Goal: Find specific page/section: Find specific page/section

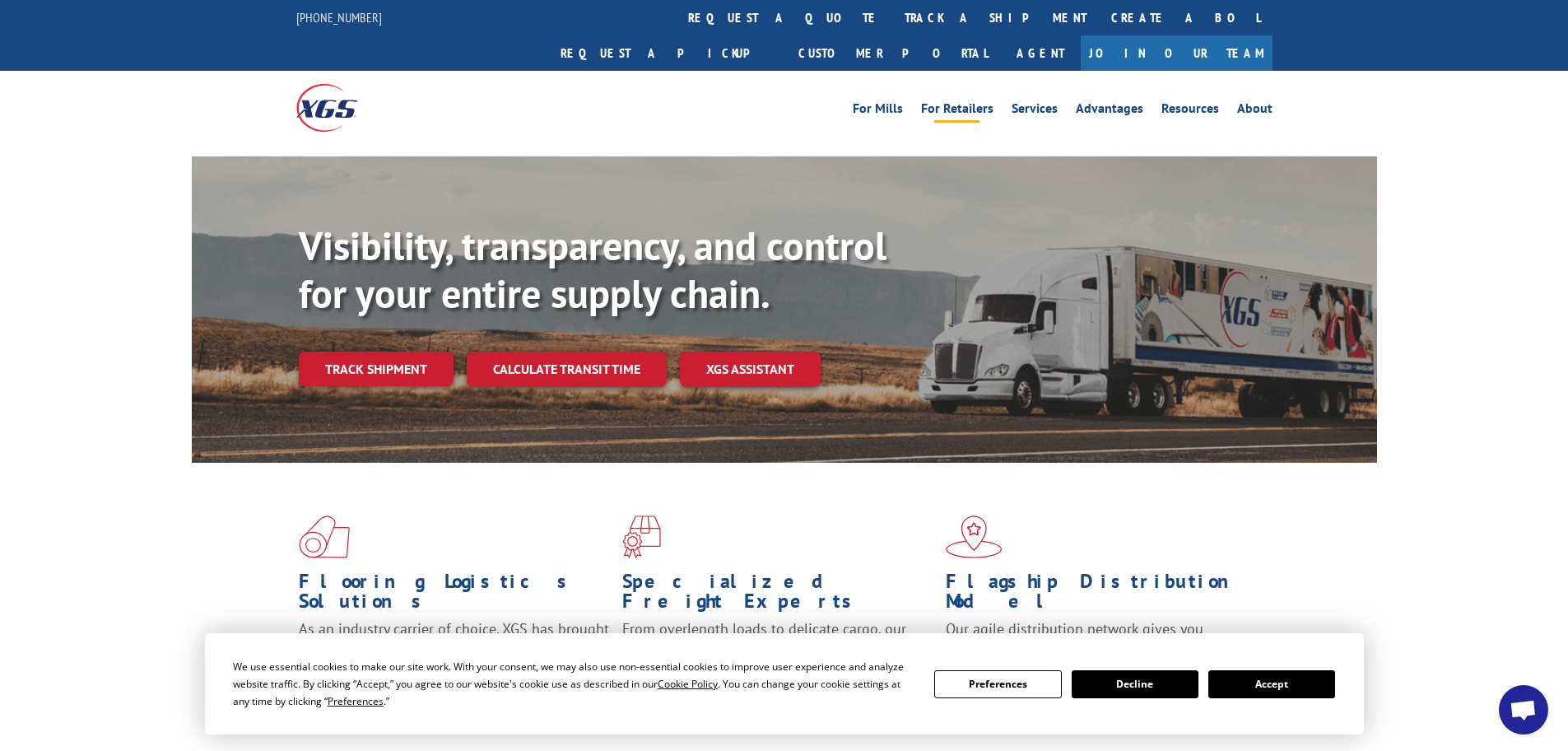
click at [955, 102] on link "For Retailers" at bounding box center [958, 111] width 73 height 18
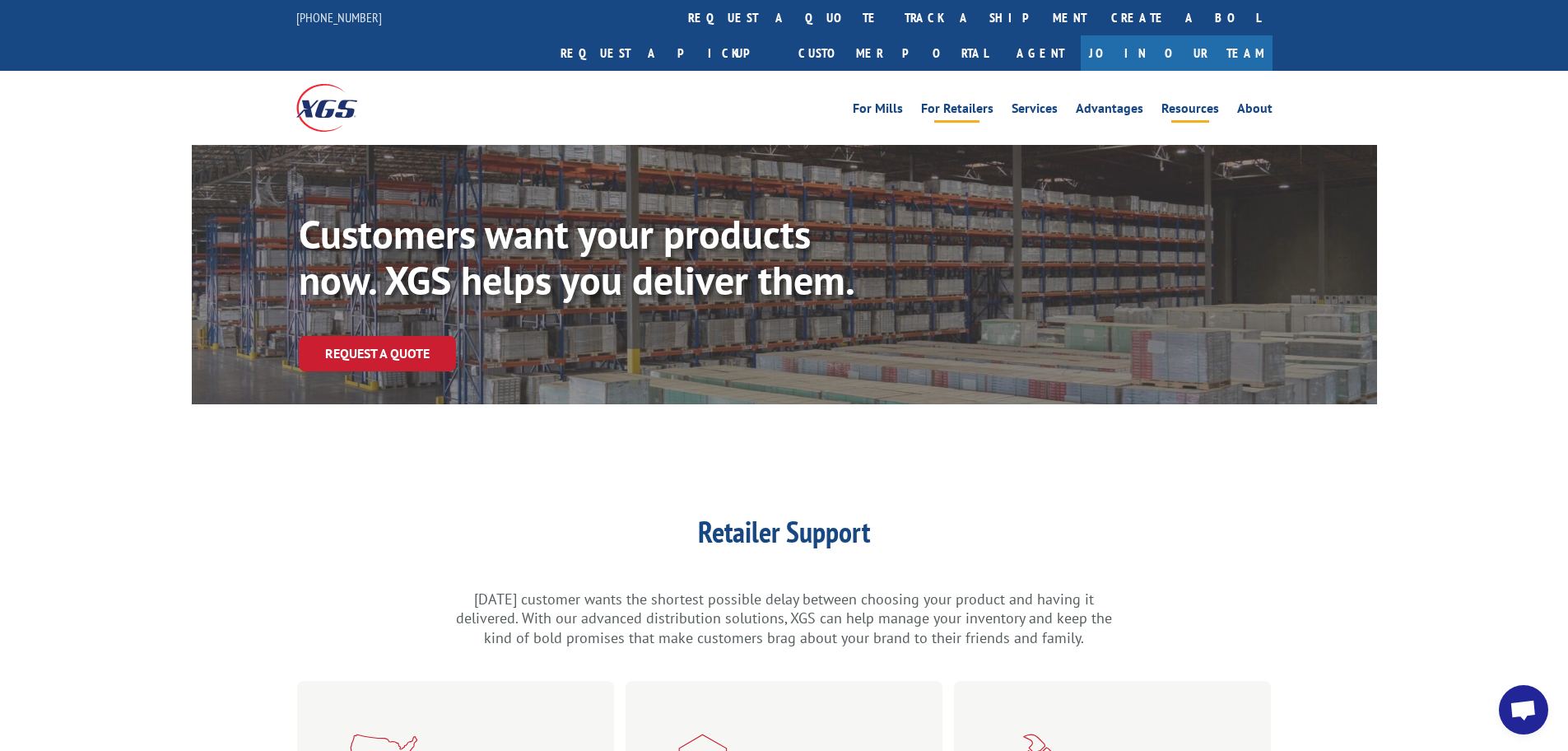
click at [1195, 102] on link "Resources" at bounding box center [1190, 111] width 57 height 18
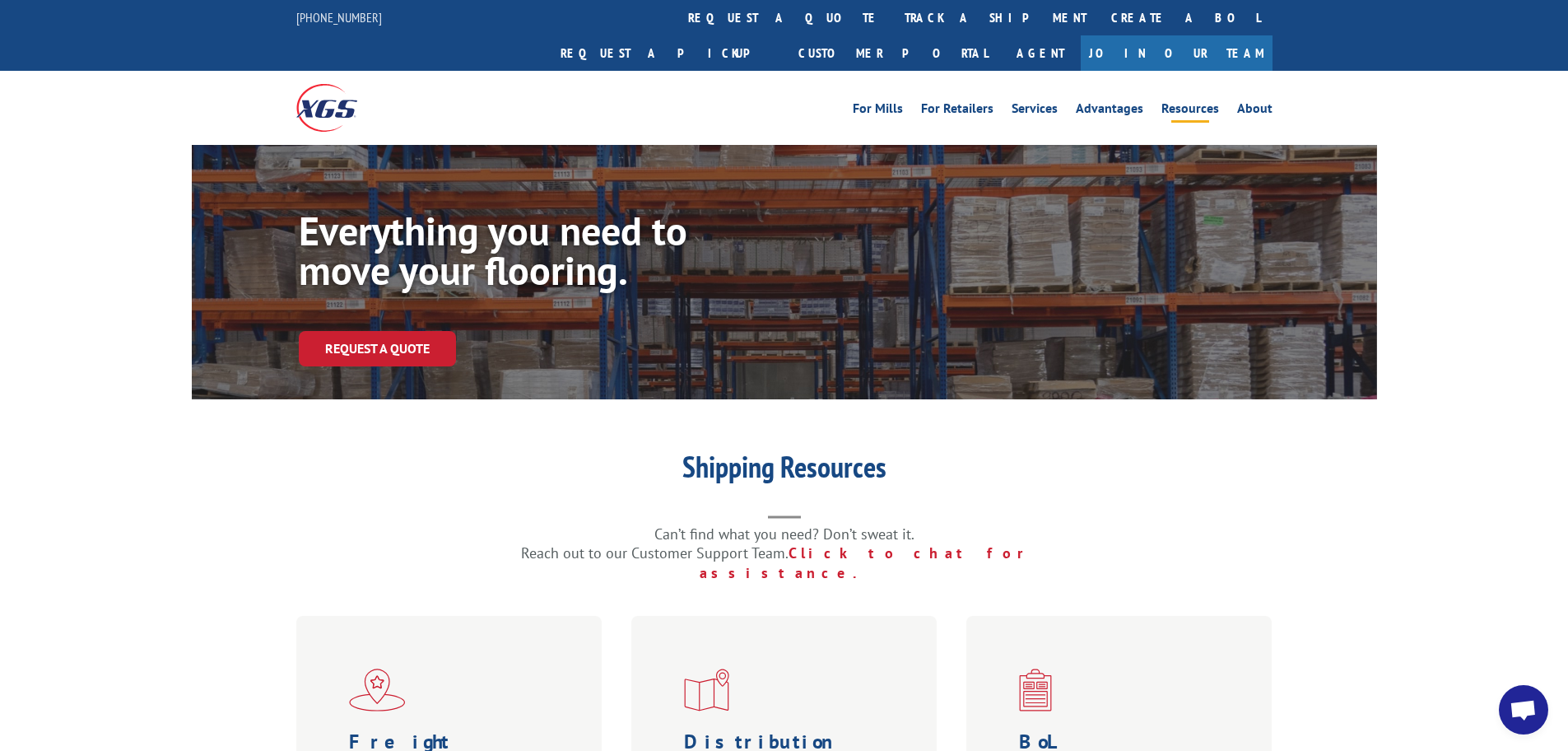
scroll to position [247, 0]
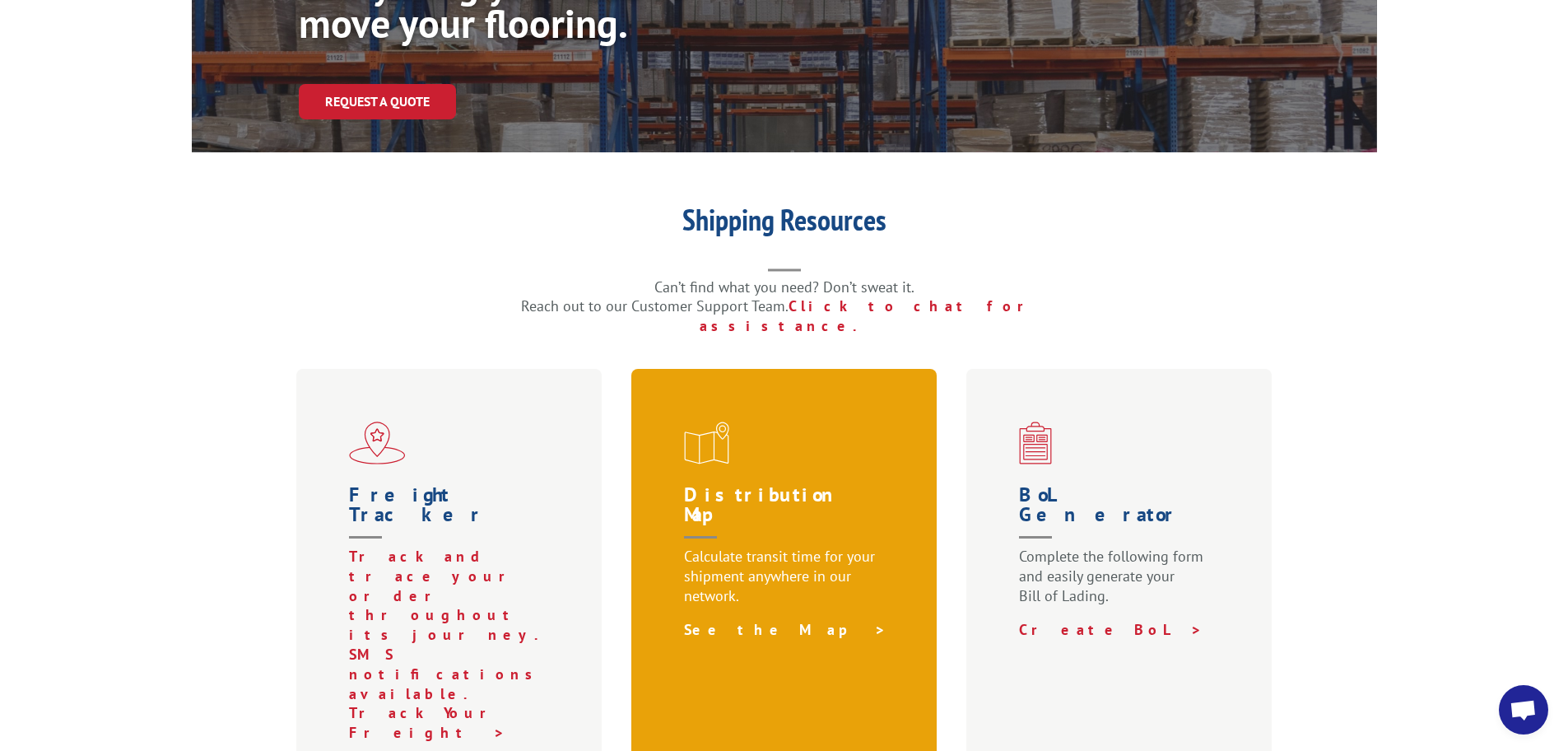
click at [717, 620] on link "See the Map >" at bounding box center [785, 629] width 202 height 19
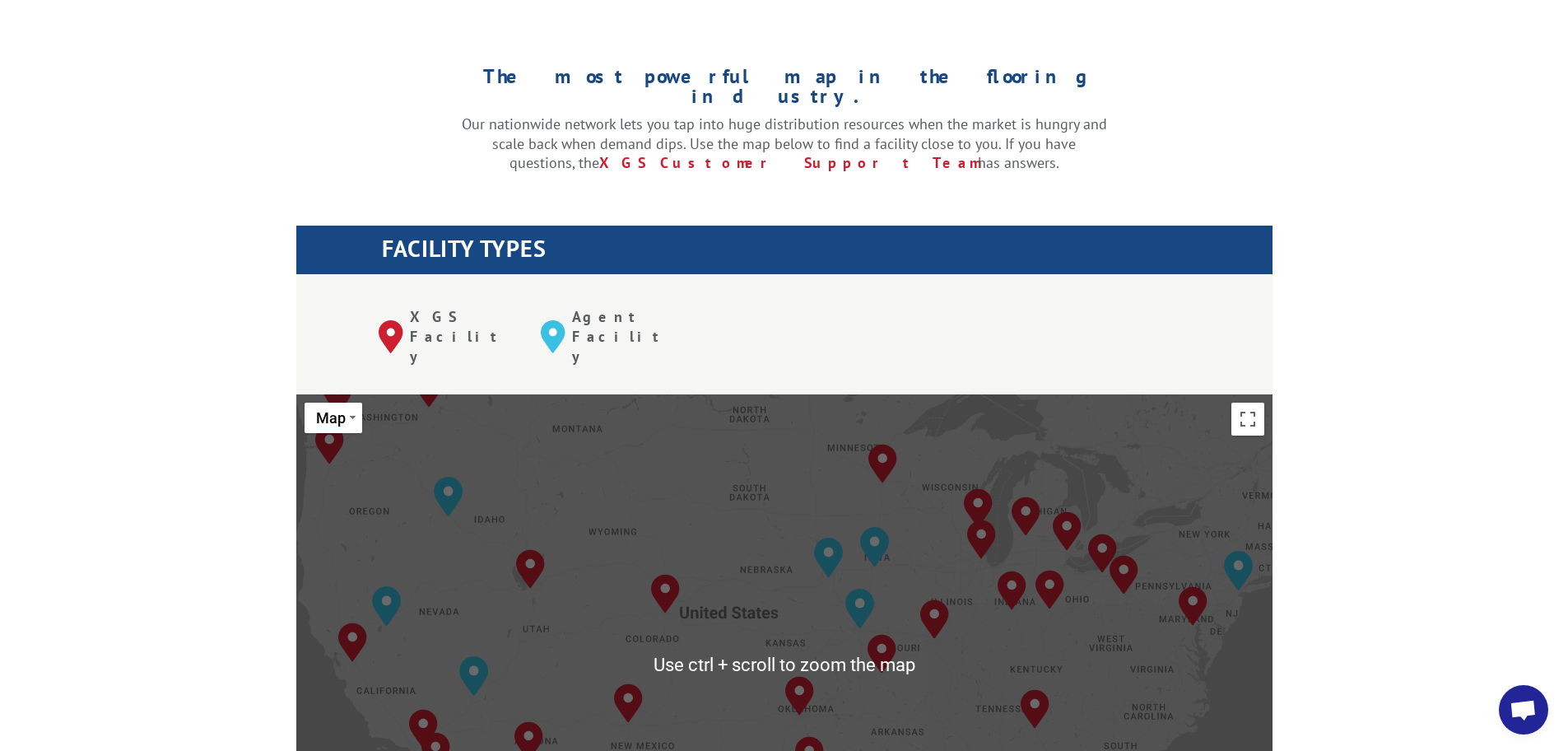
scroll to position [411, 0]
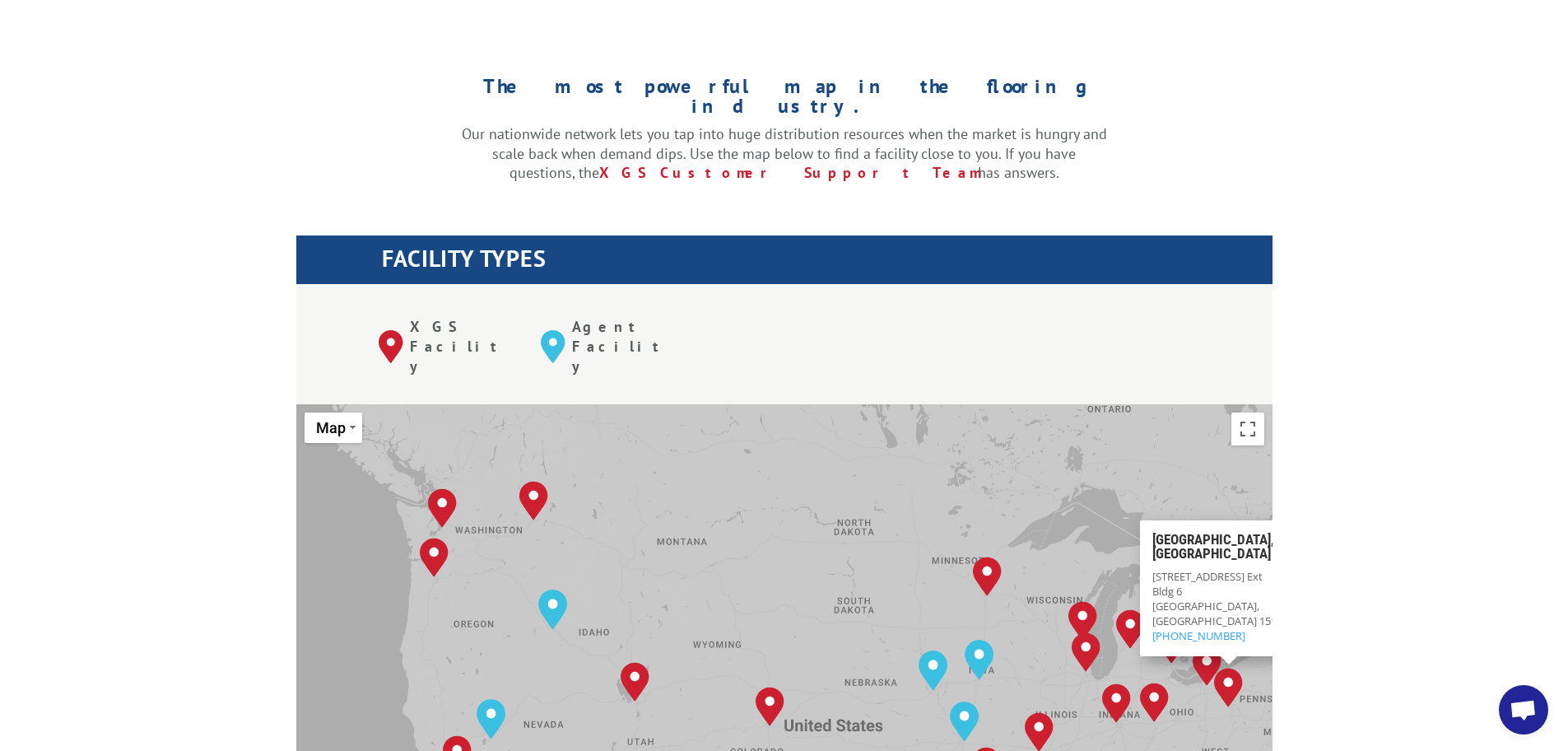
drag, startPoint x: 609, startPoint y: 407, endPoint x: 771, endPoint y: 511, distance: 192.5
click at [771, 511] on div "[GEOGRAPHIC_DATA], [GEOGRAPHIC_DATA] [GEOGRAPHIC_DATA], [GEOGRAPHIC_DATA] [GEOG…" at bounding box center [784, 675] width 976 height 542
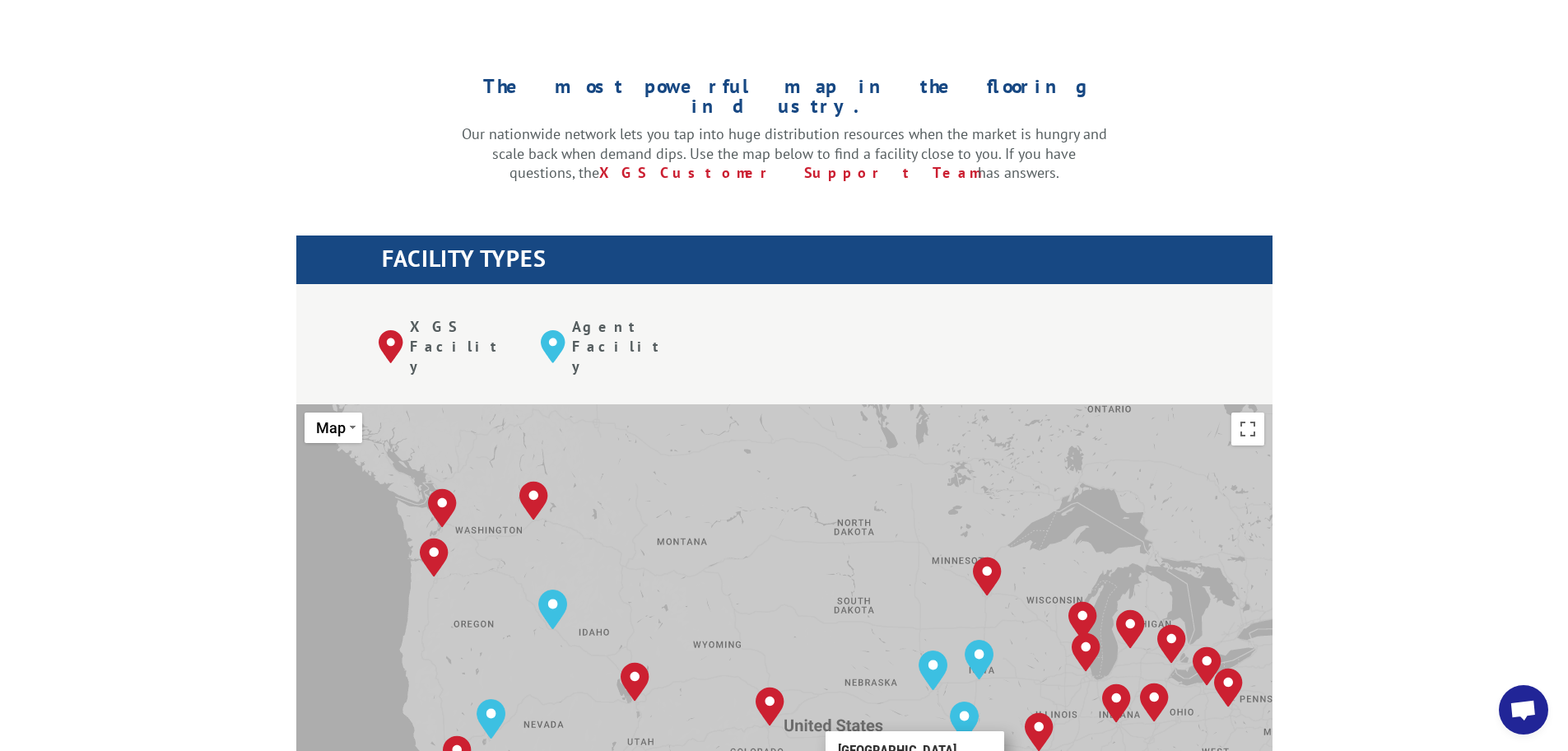
click at [636, 676] on div "[GEOGRAPHIC_DATA], [GEOGRAPHIC_DATA] [GEOGRAPHIC_DATA], [GEOGRAPHIC_DATA] [GEOG…" at bounding box center [784, 675] width 976 height 542
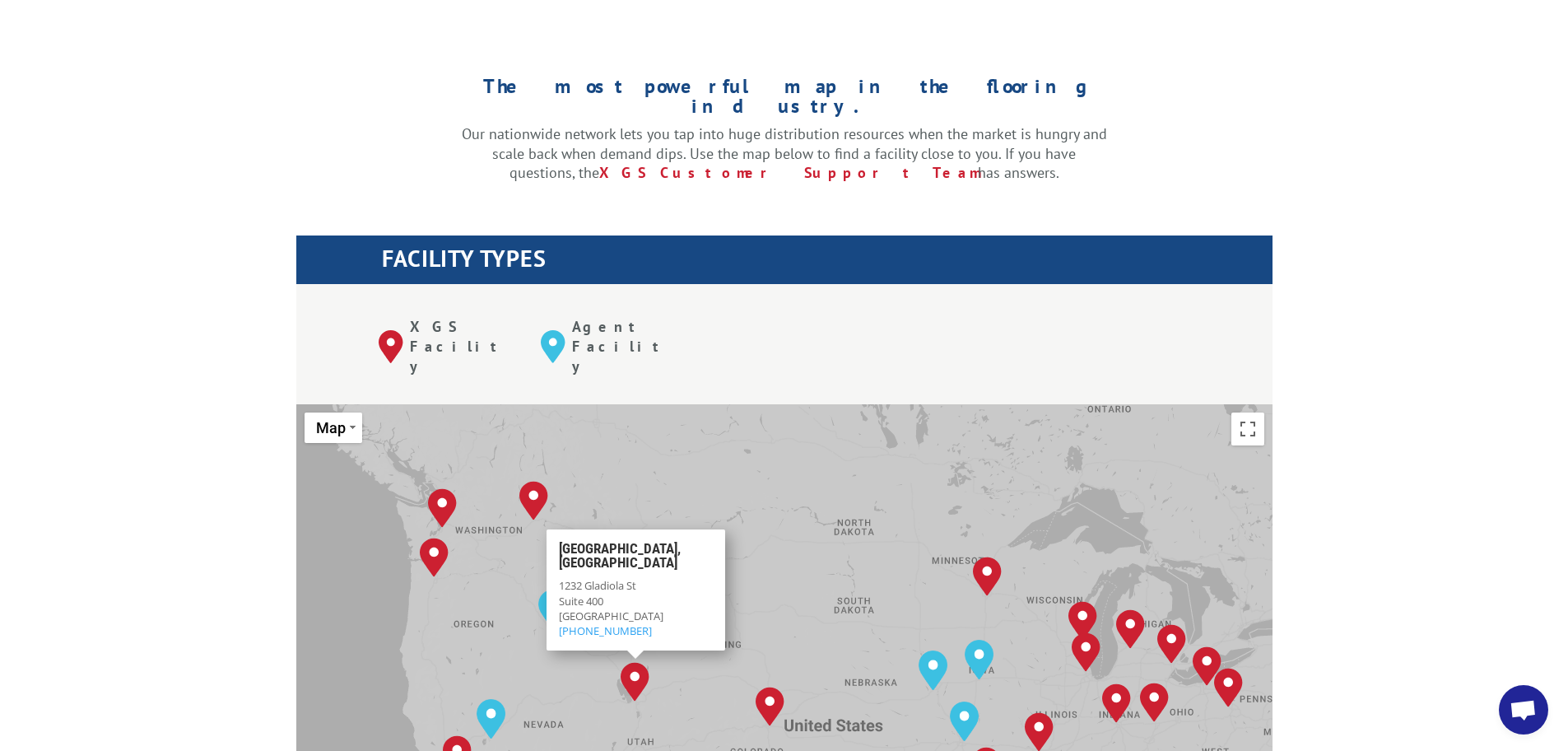
click at [645, 662] on img "Salt Lake City, UT" at bounding box center [636, 681] width 29 height 39
click at [629, 641] on div "[GEOGRAPHIC_DATA], [GEOGRAPHIC_DATA] [GEOGRAPHIC_DATA], [GEOGRAPHIC_DATA] [GEOG…" at bounding box center [784, 675] width 976 height 542
